Goal: Task Accomplishment & Management: Manage account settings

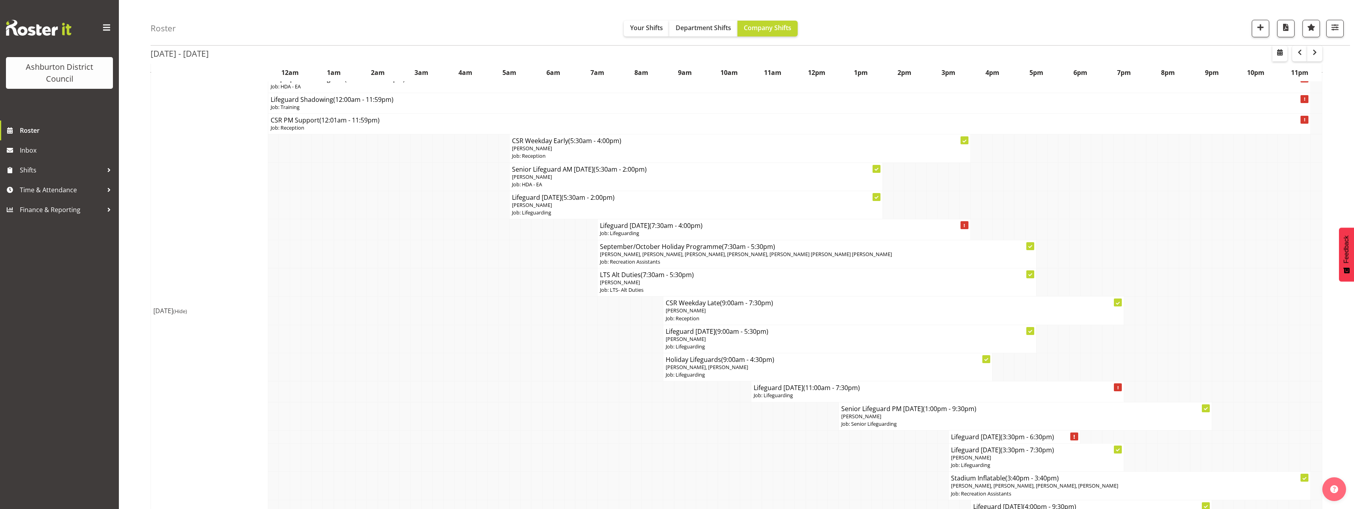
scroll to position [1070, 0]
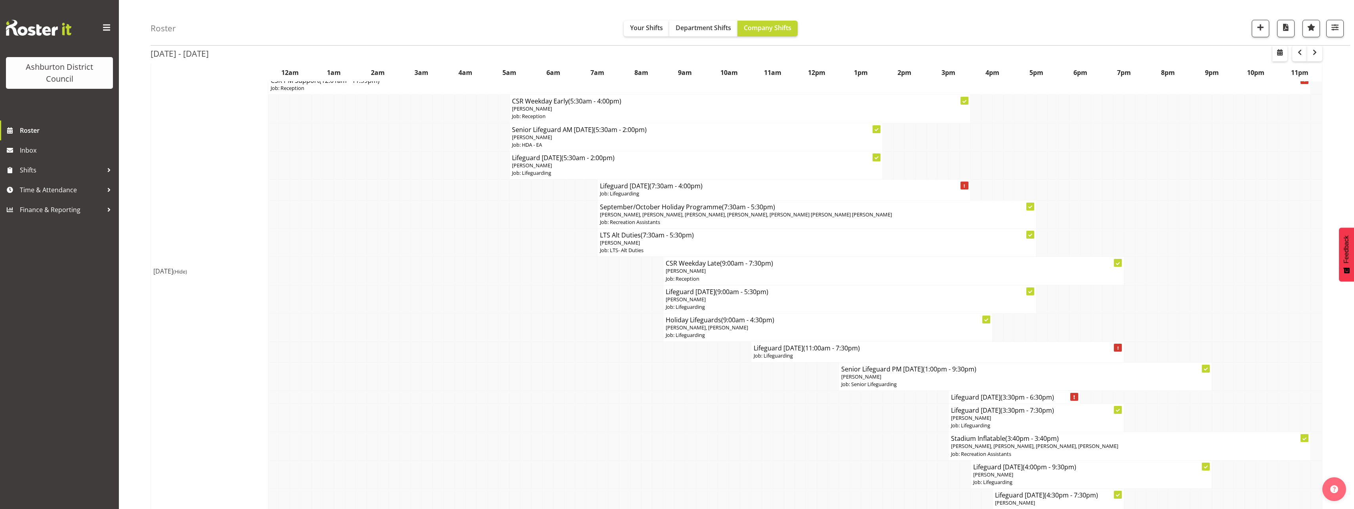
click at [141, 253] on div "Roster Your Shifts Department Shifts Company Shifts 1 Locations [GEOGRAPHIC_DAT…" at bounding box center [737, 140] width 1236 height 2379
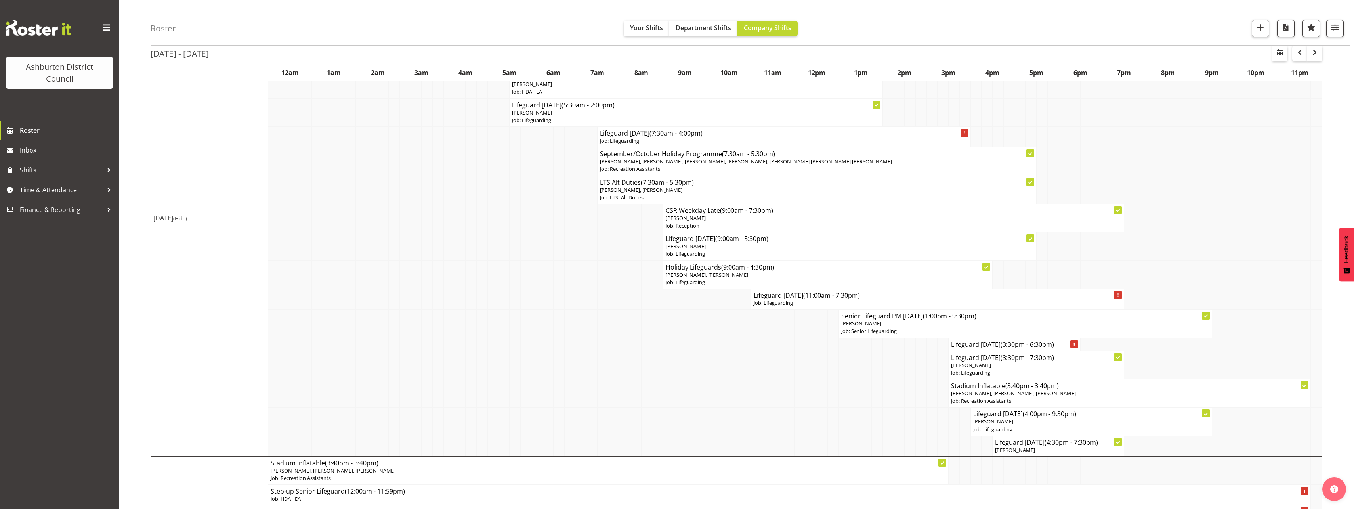
scroll to position [714, 0]
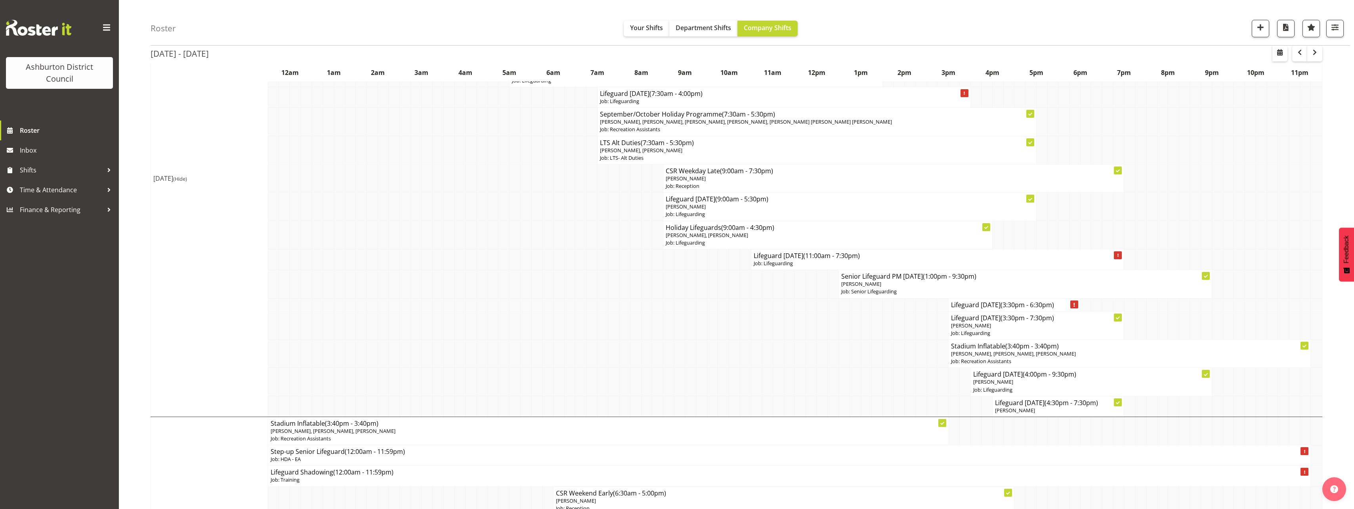
click at [139, 186] on div "Roster Your Shifts Department Shifts Company Shifts 1 Locations [GEOGRAPHIC_DAT…" at bounding box center [737, 273] width 1236 height 1930
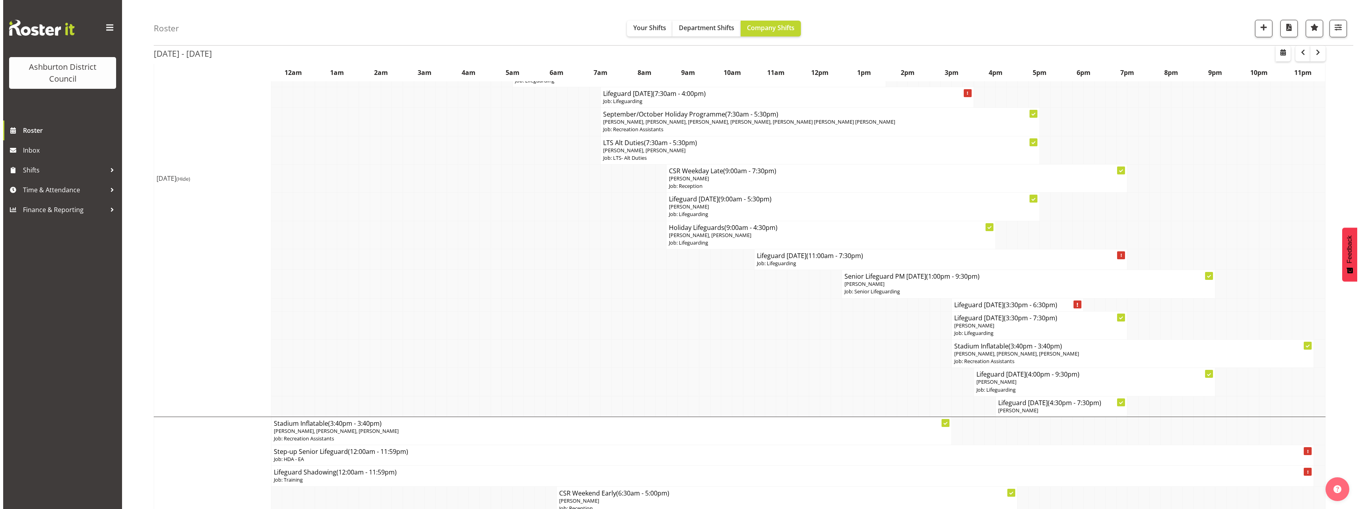
scroll to position [634, 0]
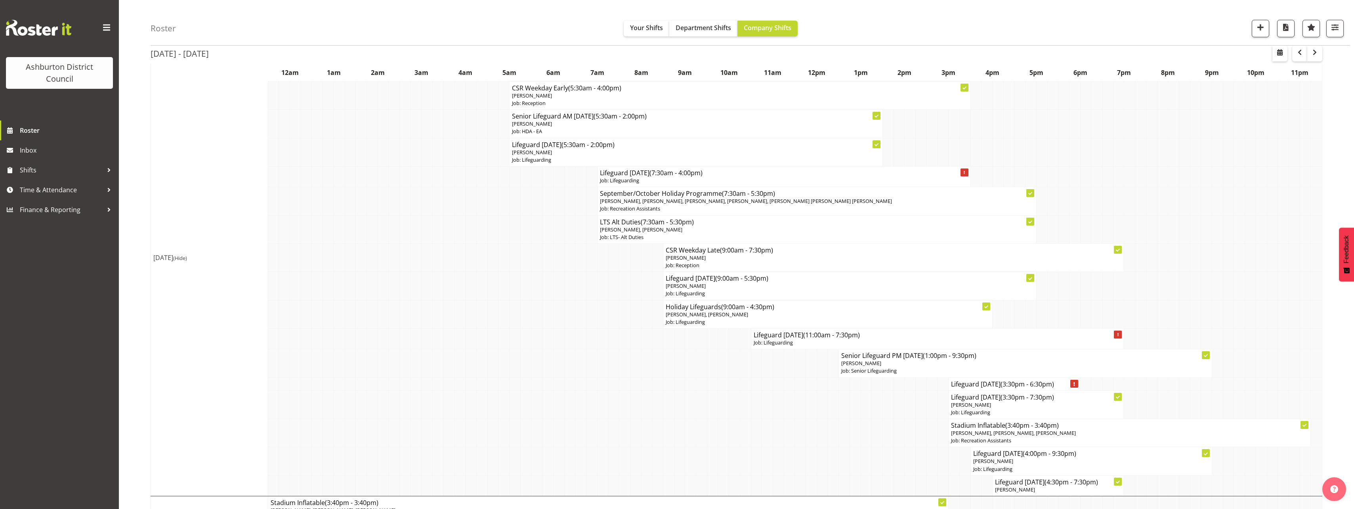
click at [127, 281] on div "Roster Your Shifts Department Shifts Company Shifts 1 Locations [GEOGRAPHIC_DAT…" at bounding box center [737, 352] width 1236 height 1930
click at [714, 292] on p "Job: Lifeguarding" at bounding box center [850, 294] width 368 height 8
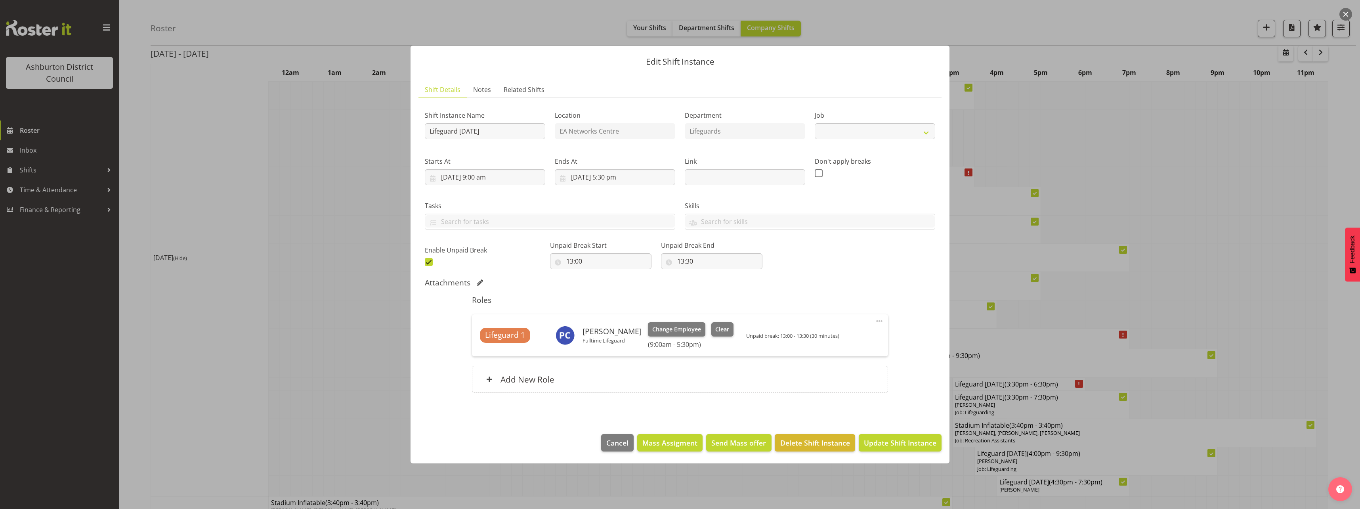
select select "38"
click at [729, 328] on span "Clear" at bounding box center [723, 329] width 14 height 9
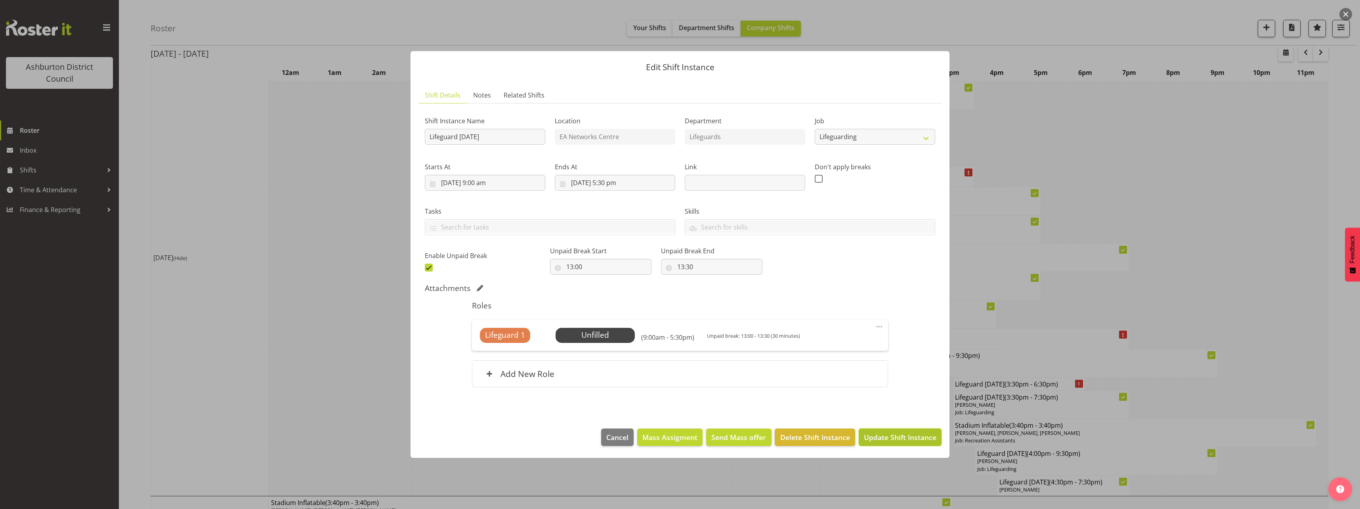
click at [916, 444] on button "Update Shift Instance" at bounding box center [900, 437] width 83 height 17
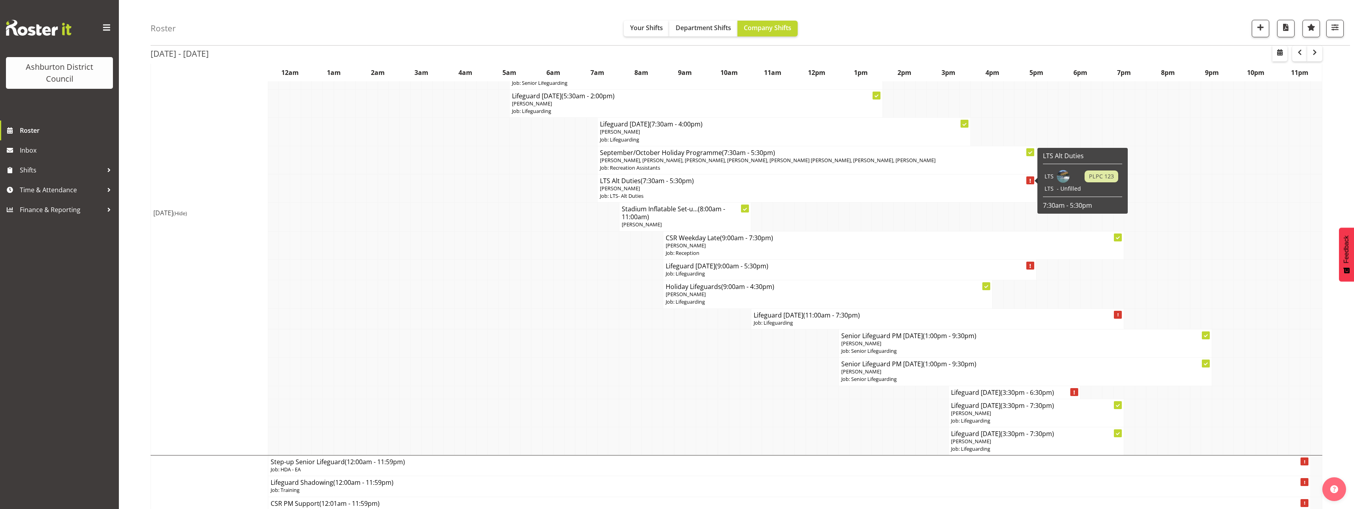
scroll to position [436, 0]
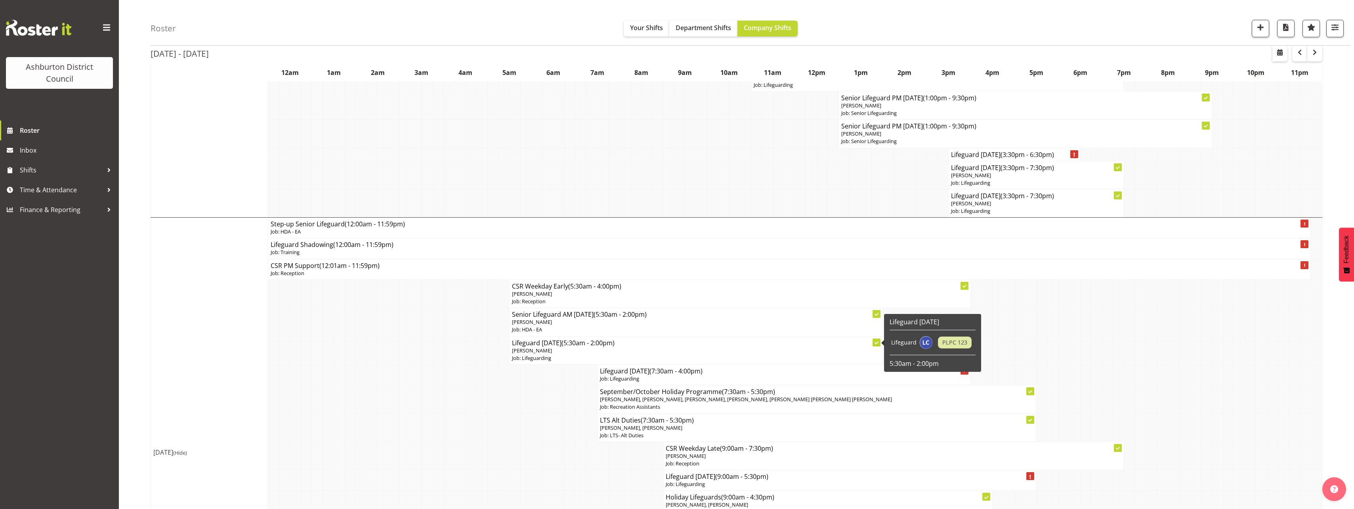
click at [582, 352] on p "[PERSON_NAME]" at bounding box center [696, 351] width 368 height 8
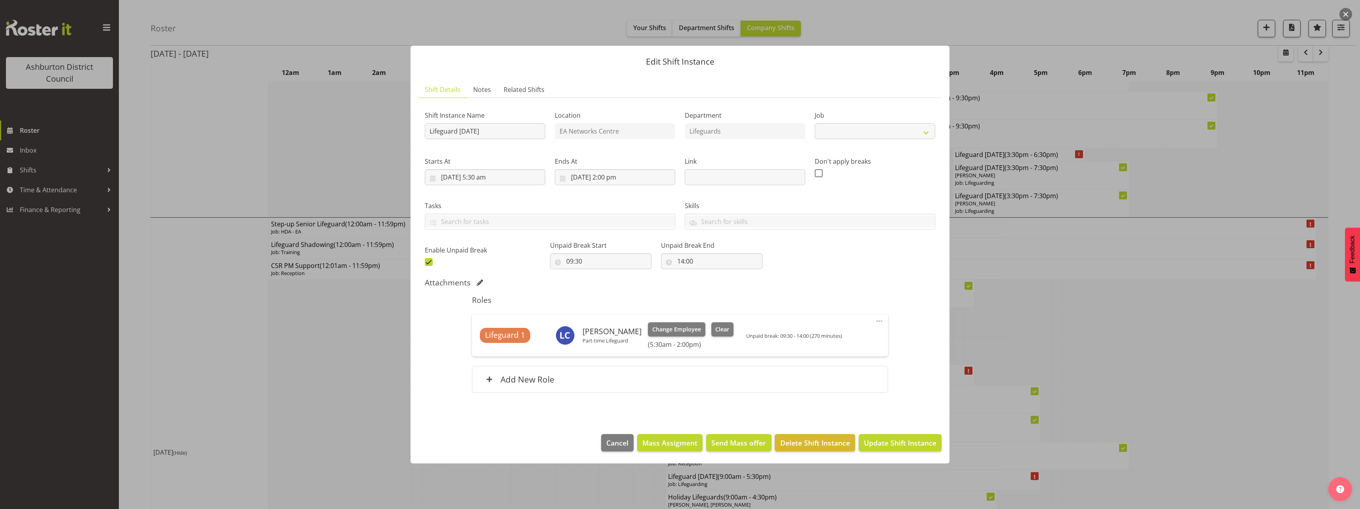
select select "38"
click at [322, 349] on div at bounding box center [680, 254] width 1360 height 509
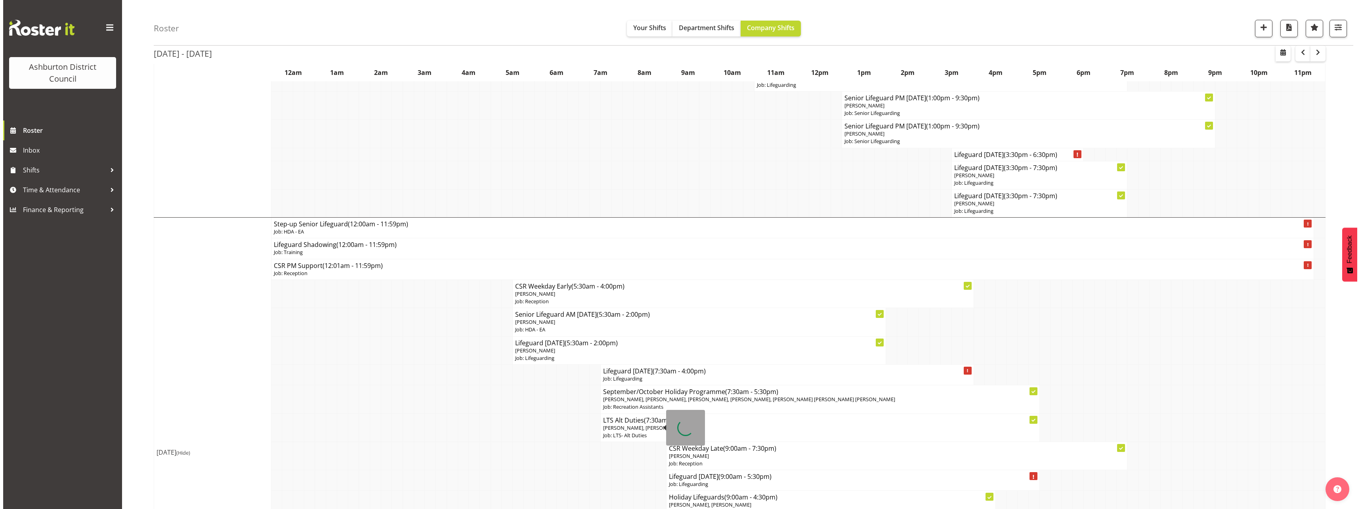
scroll to position [515, 0]
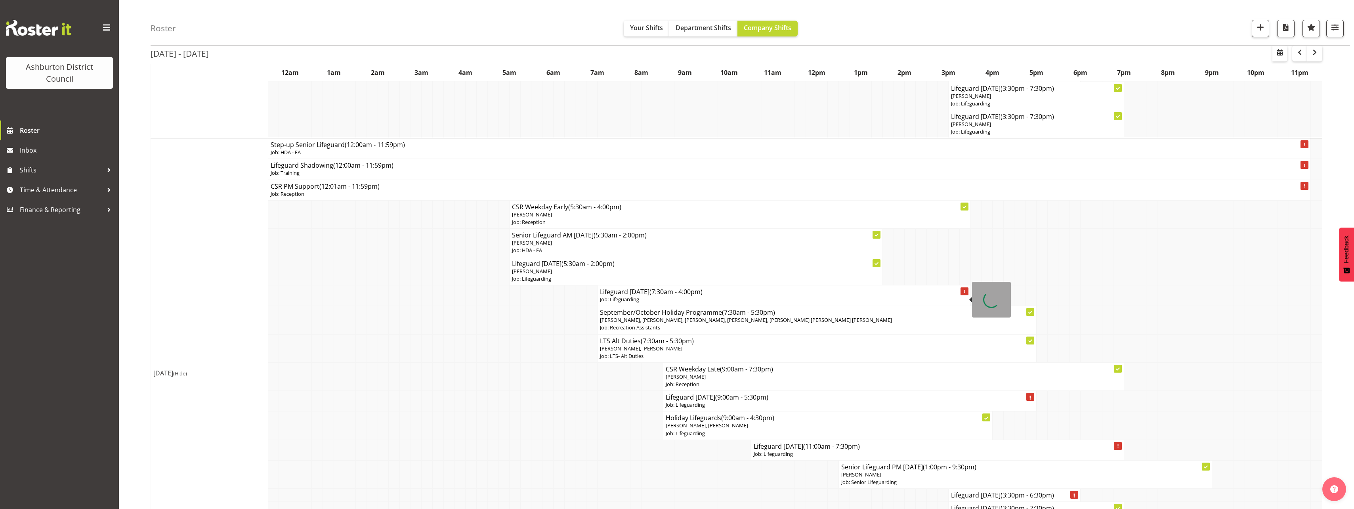
click at [627, 295] on h4 "Lifeguard Friday (7:30am - 4:00pm)" at bounding box center [784, 292] width 368 height 8
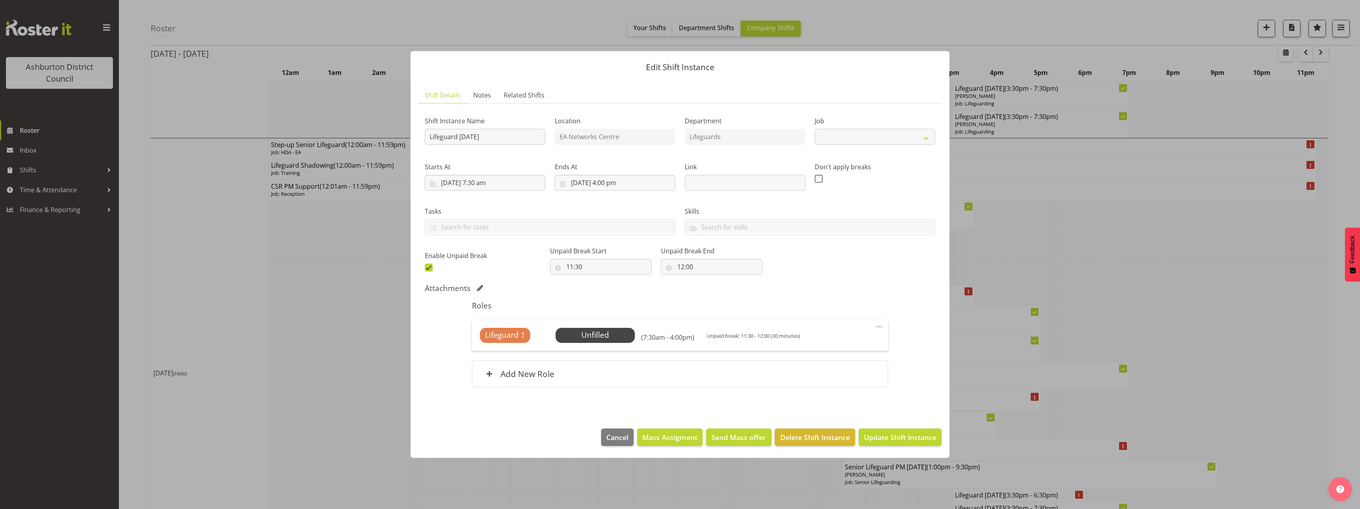
select select "38"
click at [612, 336] on span "Select Employee" at bounding box center [595, 334] width 59 height 11
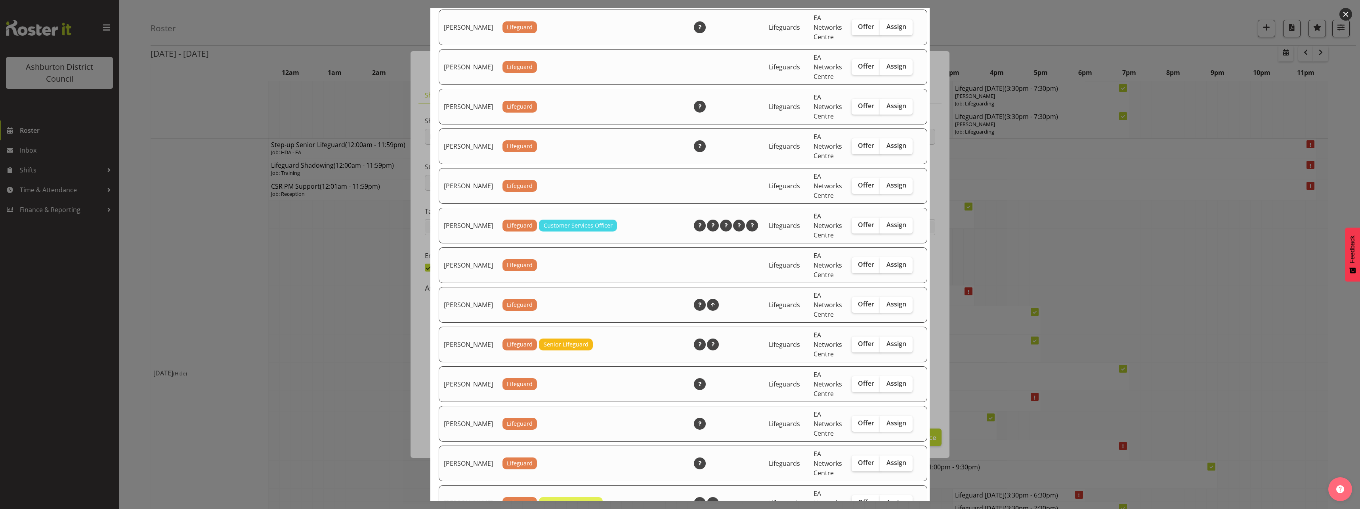
scroll to position [912, 0]
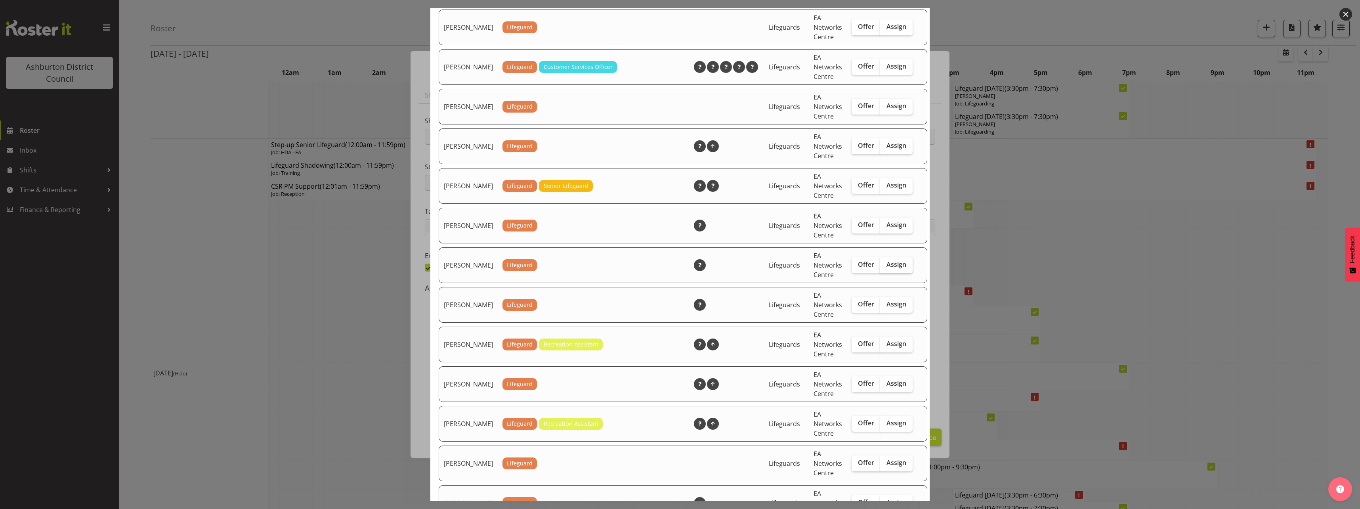
click at [890, 268] on span "Assign" at bounding box center [897, 264] width 20 height 8
click at [886, 267] on input "Assign" at bounding box center [882, 264] width 5 height 5
checkbox input "true"
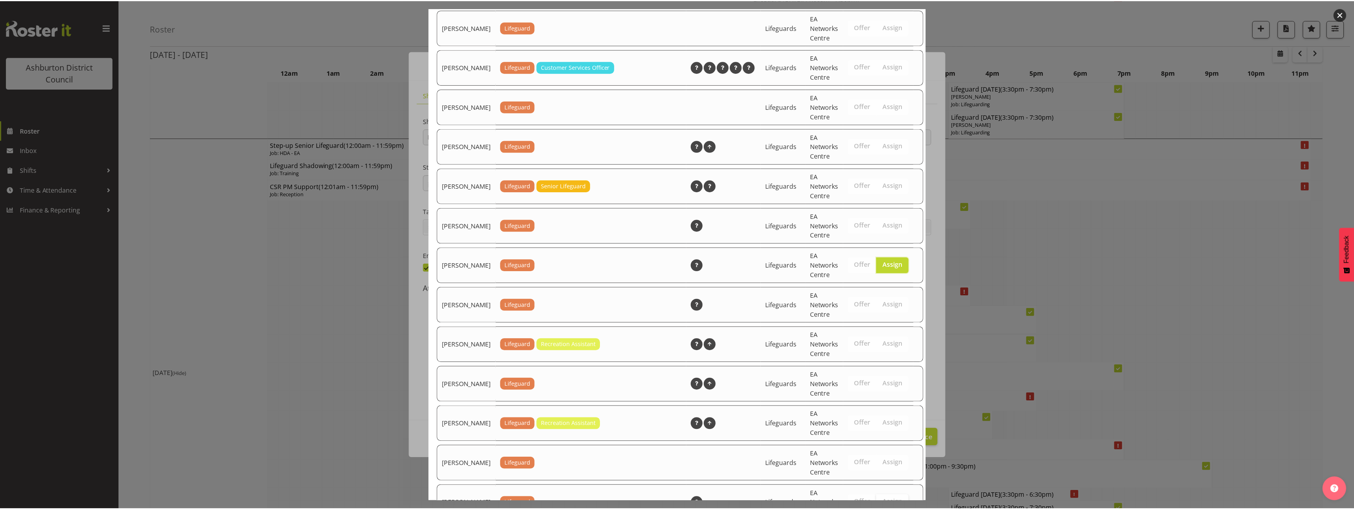
scroll to position [1030, 0]
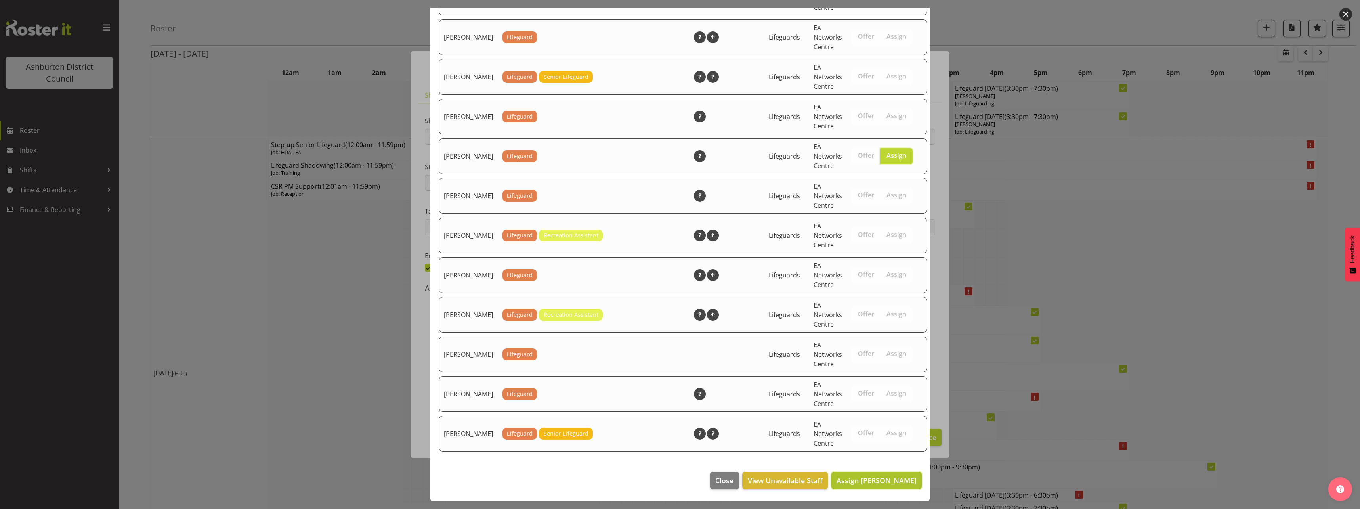
click at [895, 478] on span "Assign Paulina Cuadrado" at bounding box center [877, 481] width 80 height 10
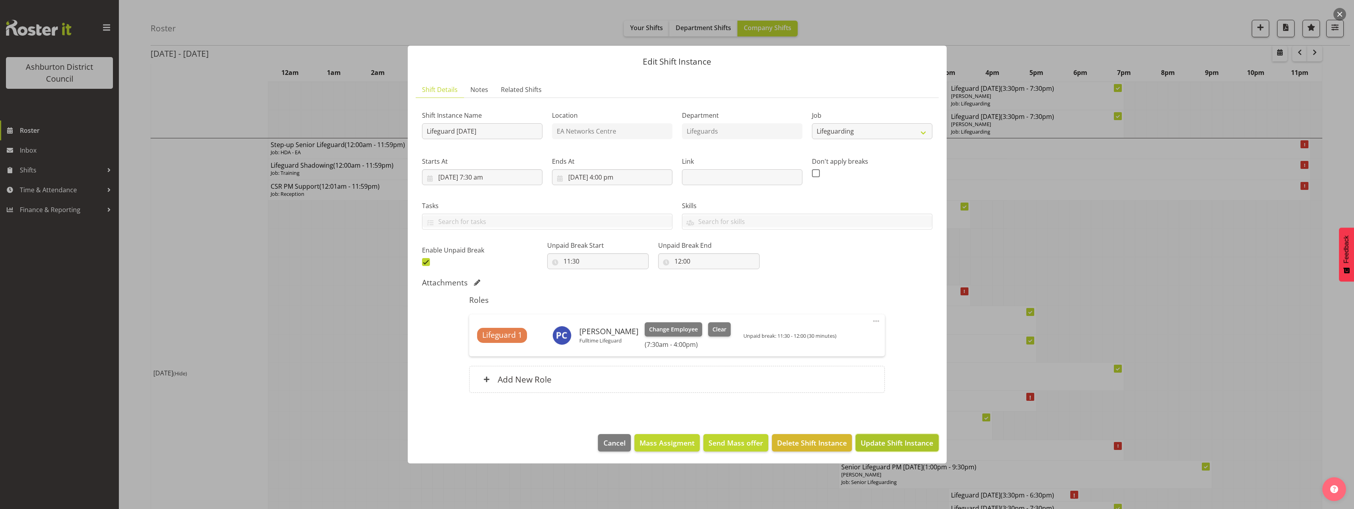
click at [896, 445] on span "Update Shift Instance" at bounding box center [897, 443] width 73 height 10
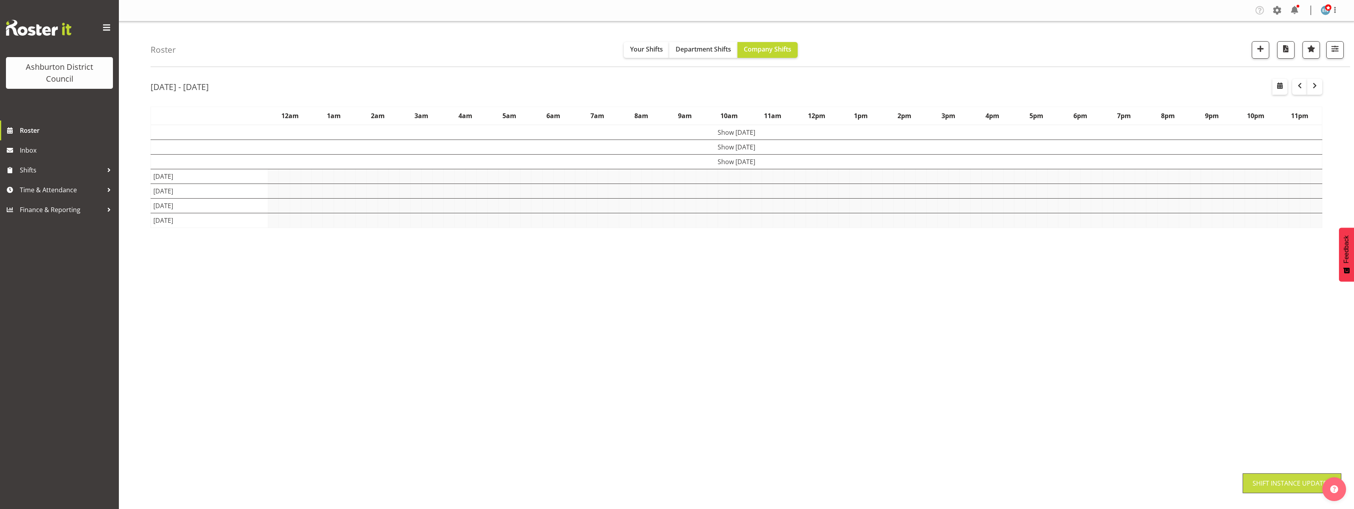
scroll to position [0, 0]
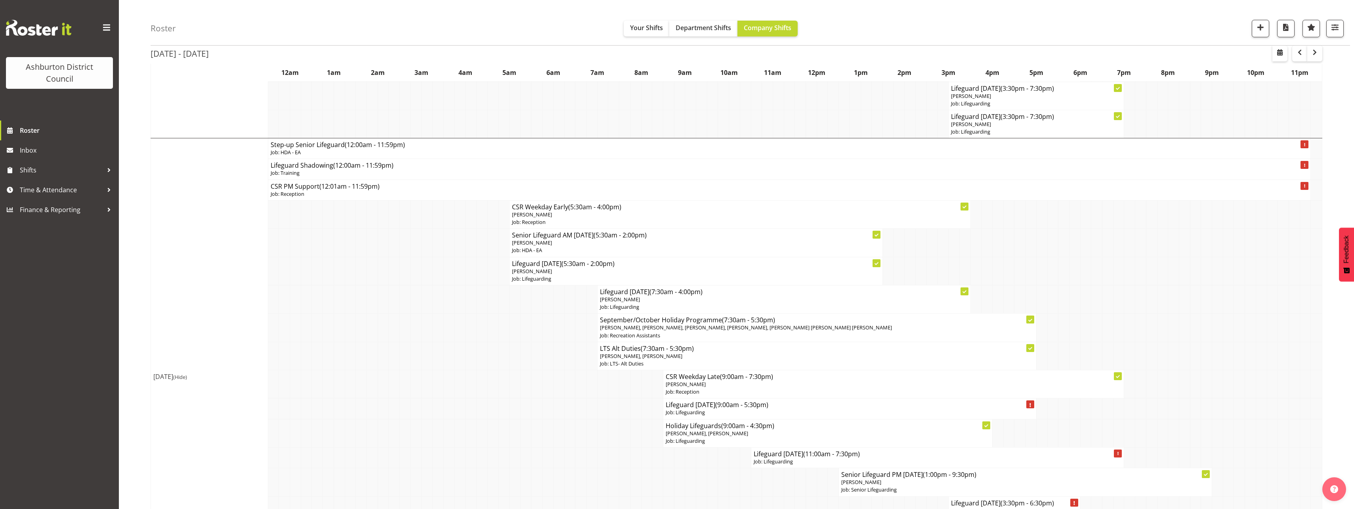
scroll to position [674, 0]
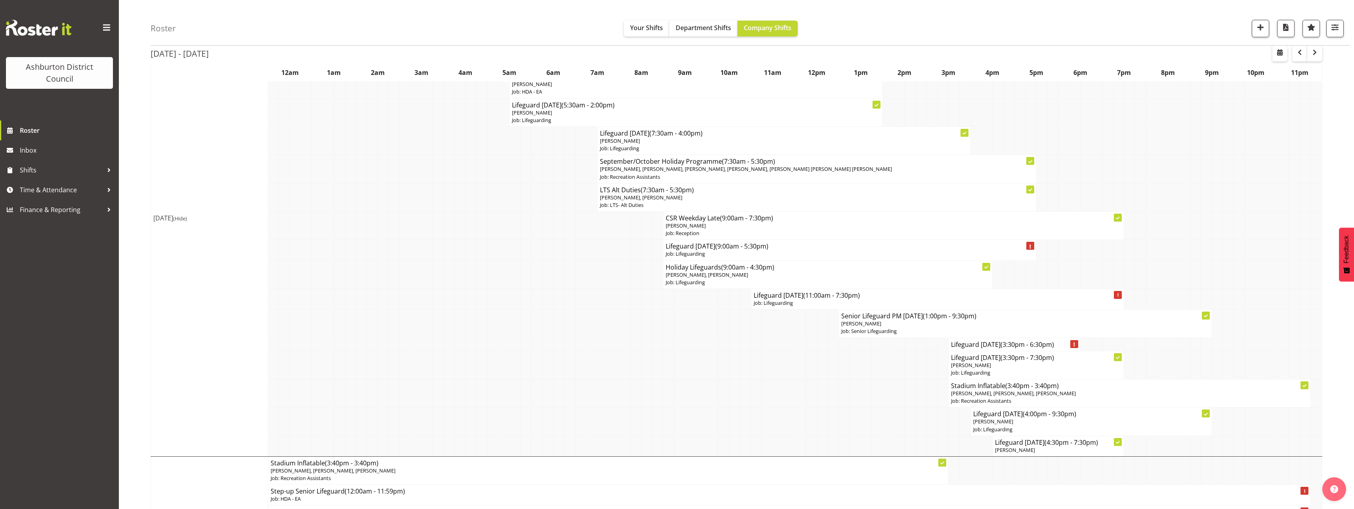
click at [130, 254] on div "Roster Your Shifts Department Shifts Company Shifts 1 Locations [GEOGRAPHIC_DAT…" at bounding box center [737, 313] width 1236 height 1930
click at [729, 271] on span "[PERSON_NAME], [PERSON_NAME]" at bounding box center [707, 274] width 82 height 7
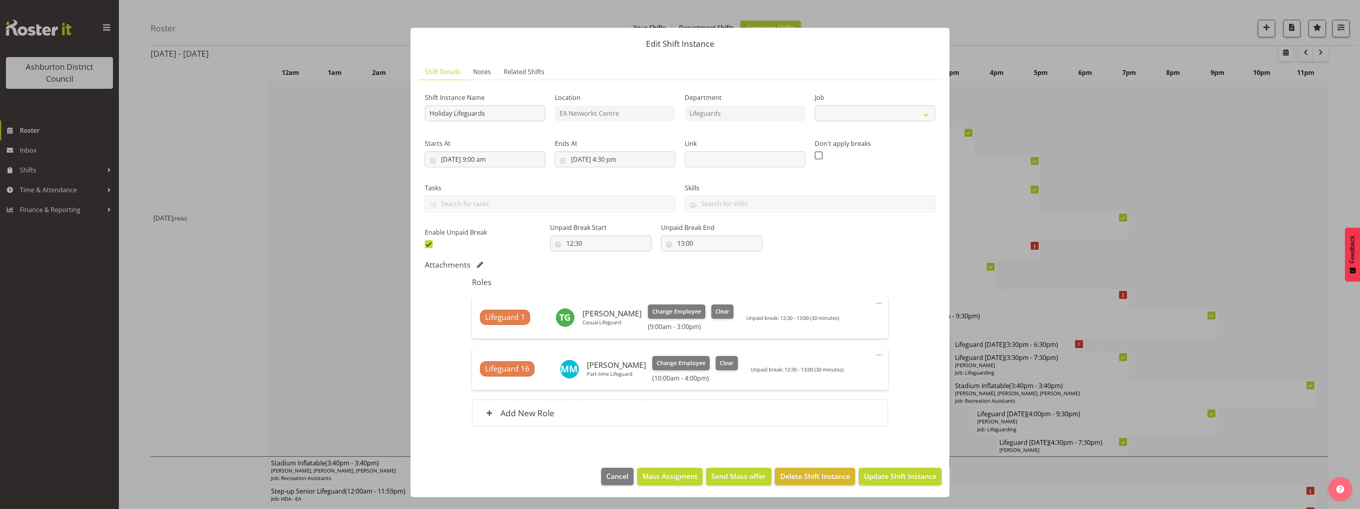
select select "38"
click at [311, 297] on div at bounding box center [680, 254] width 1360 height 509
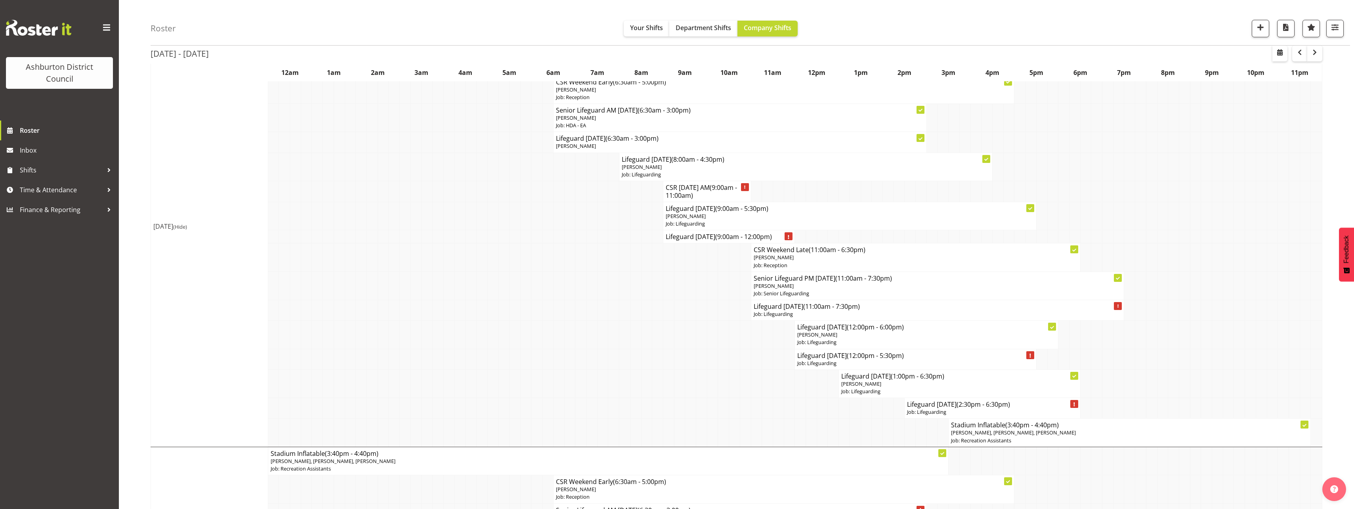
scroll to position [1045, 0]
